Goal: Task Accomplishment & Management: Complete application form

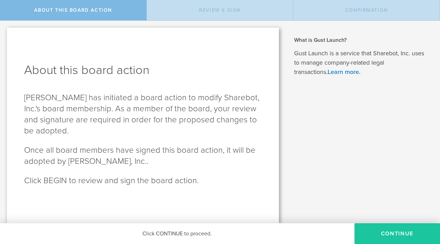
click at [367, 237] on button "Continue" at bounding box center [398, 233] width 86 height 21
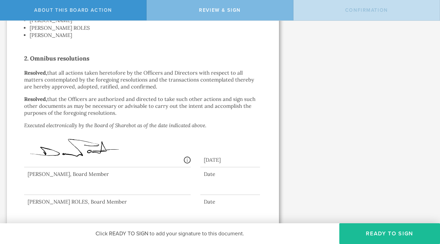
scroll to position [229, 0]
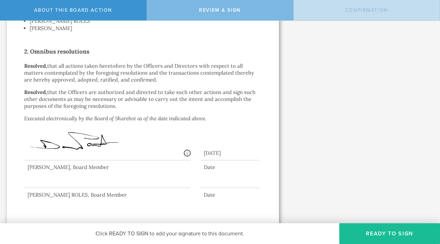
click at [46, 182] on div at bounding box center [107, 174] width 167 height 28
click at [224, 195] on div "Date" at bounding box center [230, 194] width 59 height 7
click at [188, 194] on div "[PERSON_NAME] ROLES, Board Member" at bounding box center [107, 194] width 167 height 7
click at [379, 238] on button "Ready to Sign" at bounding box center [390, 233] width 101 height 21
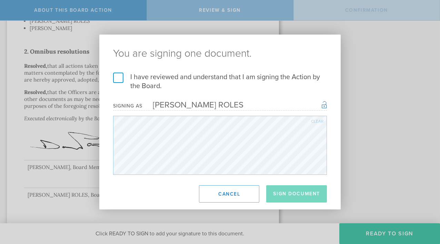
click at [178, 150] on div "You are signing one document. I have reviewed and understand that I am signing …" at bounding box center [220, 122] width 242 height 175
click at [118, 77] on label "I have reviewed and understand that I am signing the Action by the Board." at bounding box center [220, 81] width 214 height 18
click at [0, 0] on input "I have reviewed and understand that I am signing the Action by the Board." at bounding box center [0, 0] width 0 height 0
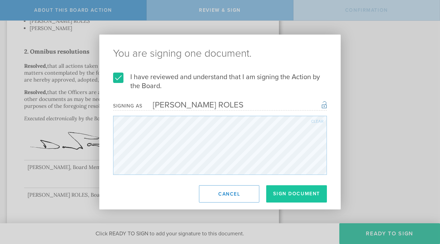
click at [295, 194] on button "Sign Document" at bounding box center [296, 193] width 61 height 17
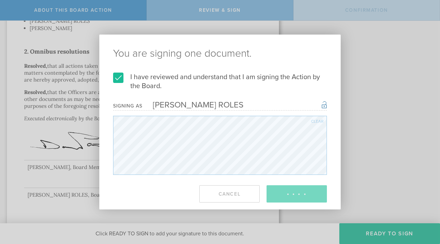
scroll to position [0, 0]
